Goal: Task Accomplishment & Management: Use online tool/utility

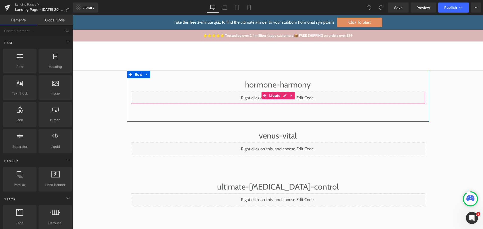
click at [285, 96] on div "Liquid" at bounding box center [278, 97] width 294 height 13
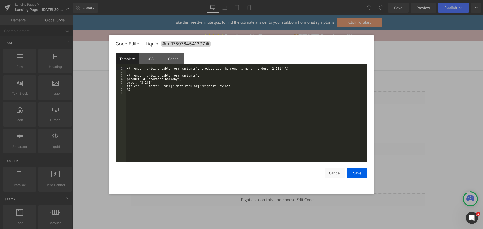
click at [254, 103] on div "{% render 'pricing-table-form-variants', product_id: 'hormone-harmony', order: …" at bounding box center [246, 118] width 241 height 102
click at [224, 104] on div "{% render 'pricing-table-form-variants', product_id: 'hormone-harmony', order: …" at bounding box center [246, 118] width 241 height 102
click at [186, 104] on div "{% render 'pricing-table-form-variants', product_id: 'hormone-harmony', order: …" at bounding box center [246, 118] width 241 height 102
click at [164, 94] on div "{% render 'pricing-table-form-variants', product_id: 'hormone-harmony', order: …" at bounding box center [246, 118] width 241 height 102
click at [336, 176] on button "Cancel" at bounding box center [334, 173] width 20 height 10
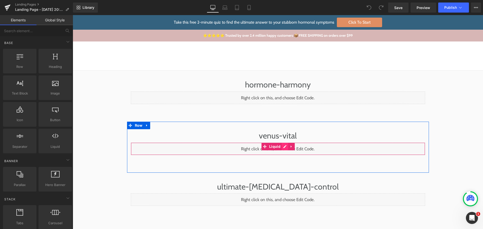
click at [282, 146] on div "Liquid" at bounding box center [278, 149] width 294 height 13
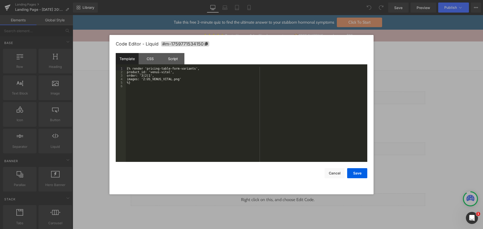
click at [237, 135] on div "{% render 'pricing-table-form-variants', product_id: 'venus-vital', order: '3|2…" at bounding box center [246, 118] width 241 height 102
click at [339, 175] on button "Cancel" at bounding box center [334, 173] width 20 height 10
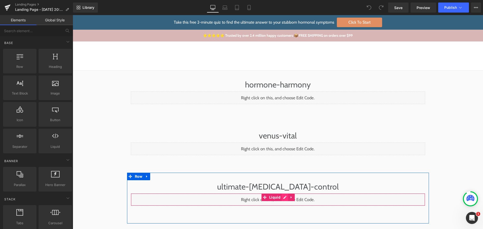
click at [283, 198] on div "Liquid" at bounding box center [278, 199] width 294 height 13
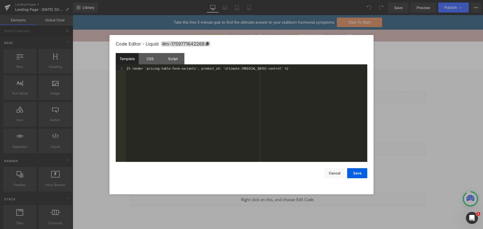
click at [250, 137] on div "{% render 'pricing-table-form-variants', product_id: 'ultimate-[MEDICAL_DATA]-c…" at bounding box center [246, 118] width 241 height 102
click at [332, 173] on button "Cancel" at bounding box center [334, 173] width 20 height 10
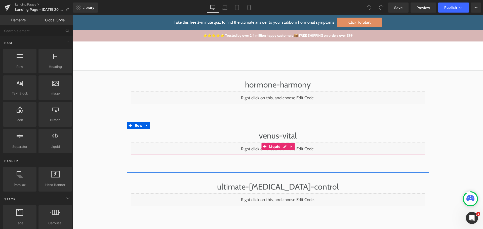
click at [283, 147] on div "Liquid" at bounding box center [278, 149] width 294 height 13
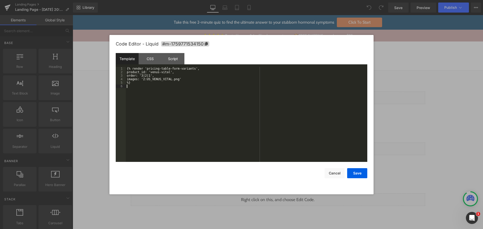
click at [264, 111] on div "{% render 'pricing-table-form-variants', product_id: 'venus-vital', order: '3|2…" at bounding box center [246, 118] width 241 height 102
click at [186, 79] on div "{% render 'pricing-table-form-variants', product_id: 'venus-vital', order: '3|2…" at bounding box center [246, 118] width 241 height 102
drag, startPoint x: 152, startPoint y: 73, endPoint x: 169, endPoint y: 73, distance: 16.8
click at [169, 73] on div "{% render 'pricing-table-form-variants', product_id: 'venus-vital', order: '3|2…" at bounding box center [246, 118] width 241 height 102
click at [185, 78] on div "{% render 'pricing-table-form-variants', product_id: 'venus-vital', order: '3|2…" at bounding box center [246, 118] width 241 height 102
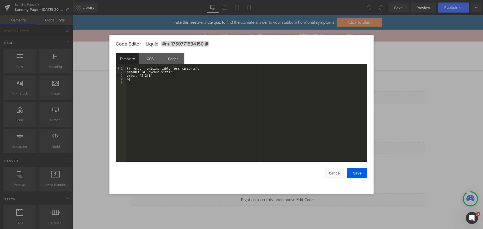
click at [191, 84] on div "{% render 'pricing-table-form-variants', product_id: 'venus-vital', order: '3|2…" at bounding box center [246, 118] width 241 height 102
click at [144, 76] on div "{% render 'pricing-table-form-variants', product_id: 'venus-vital', order: '3|2…" at bounding box center [246, 118] width 241 height 102
click at [163, 101] on div "{% render 'pricing-table-form-variants', product_id: 'venus-vital', order: '1|3…" at bounding box center [246, 118] width 241 height 102
click at [358, 172] on button "Save" at bounding box center [357, 173] width 20 height 10
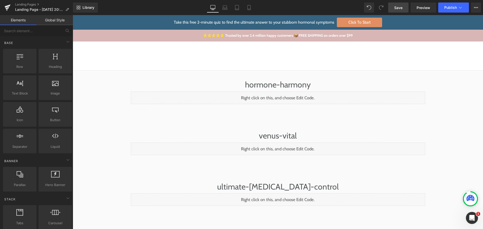
click at [396, 7] on span "Save" at bounding box center [398, 7] width 8 height 5
